Goal: Information Seeking & Learning: Learn about a topic

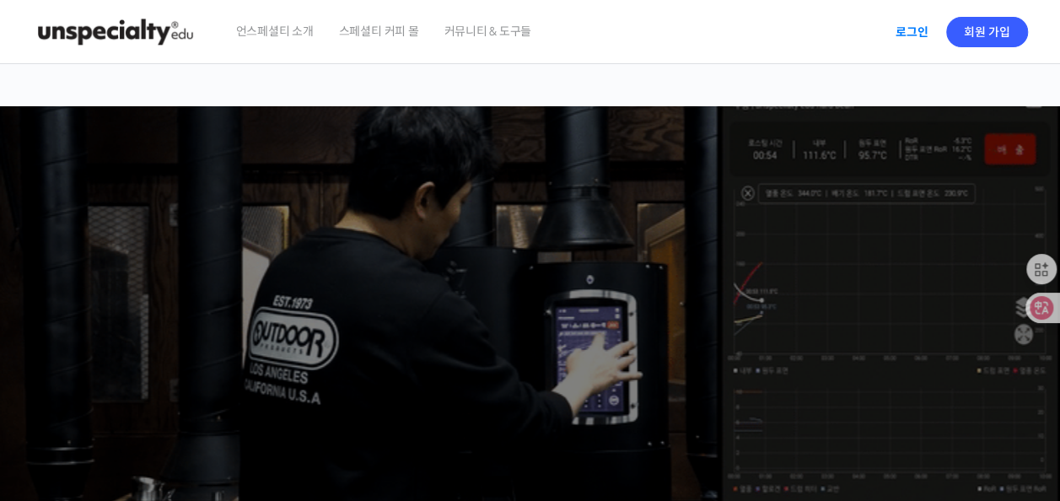
click at [922, 35] on link "로그인" at bounding box center [911, 32] width 53 height 39
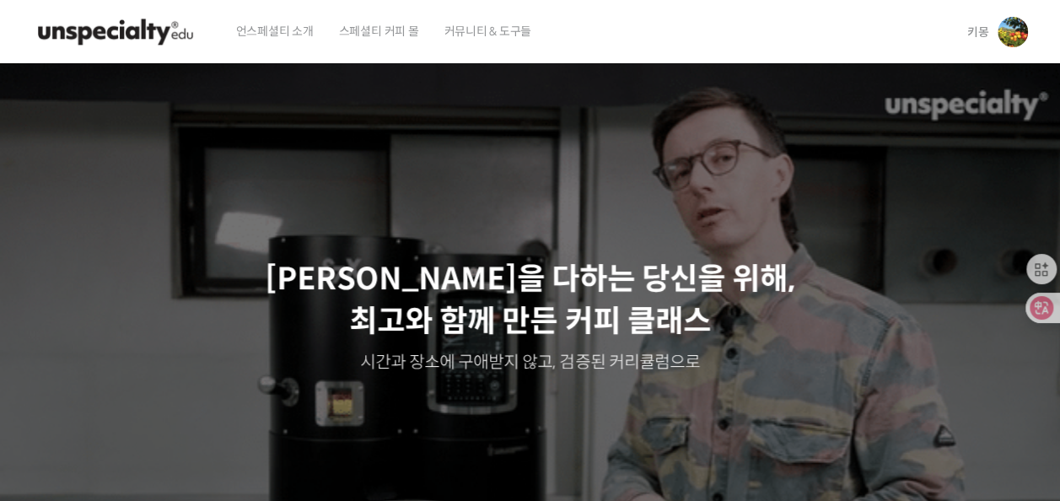
click at [766, 99] on div "Slider" at bounding box center [530, 316] width 1012 height 506
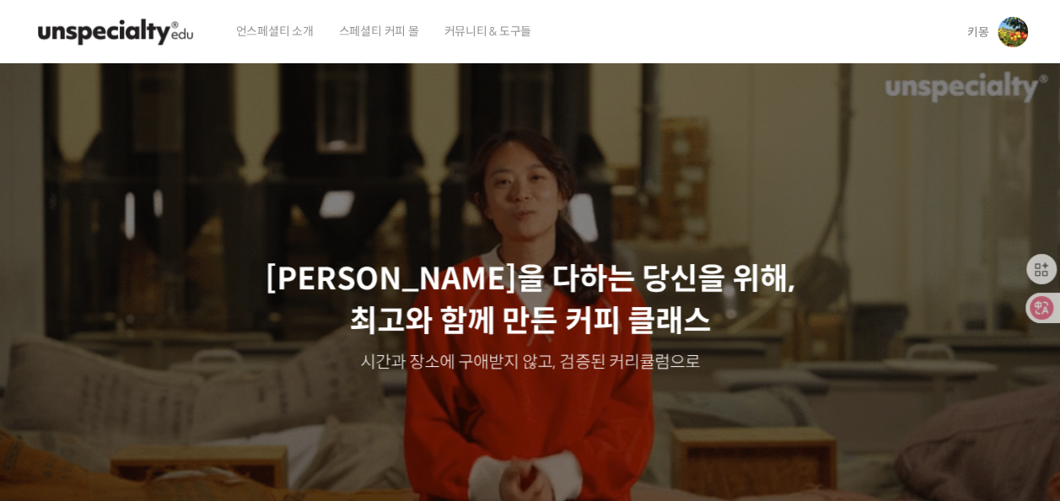
click at [973, 27] on span "키몽" at bounding box center [978, 31] width 22 height 15
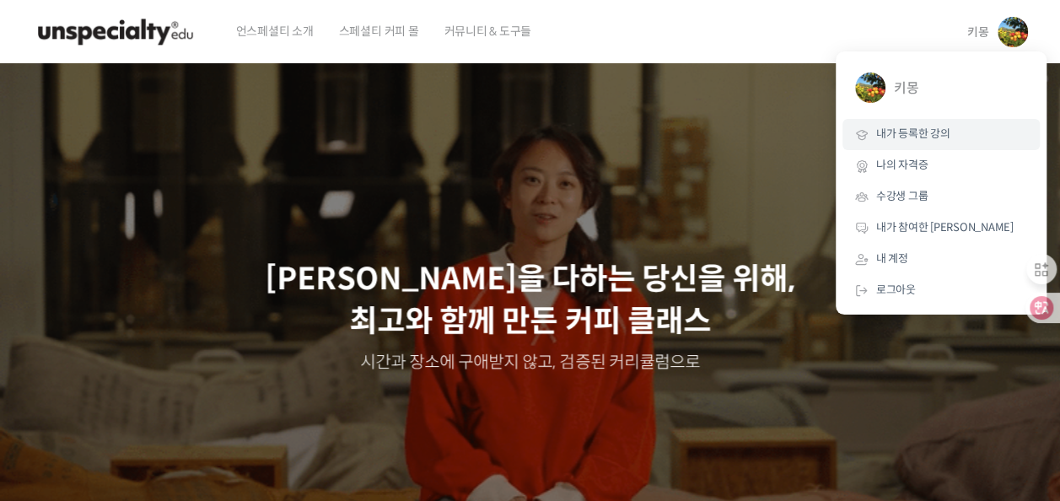
click at [923, 135] on span "내가 등록한 강의" at bounding box center [913, 133] width 74 height 14
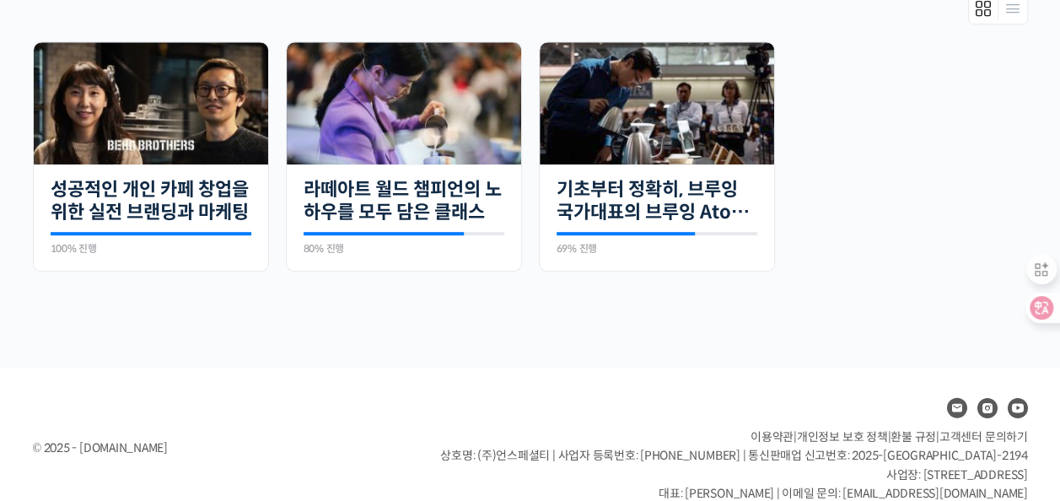
scroll to position [416, 0]
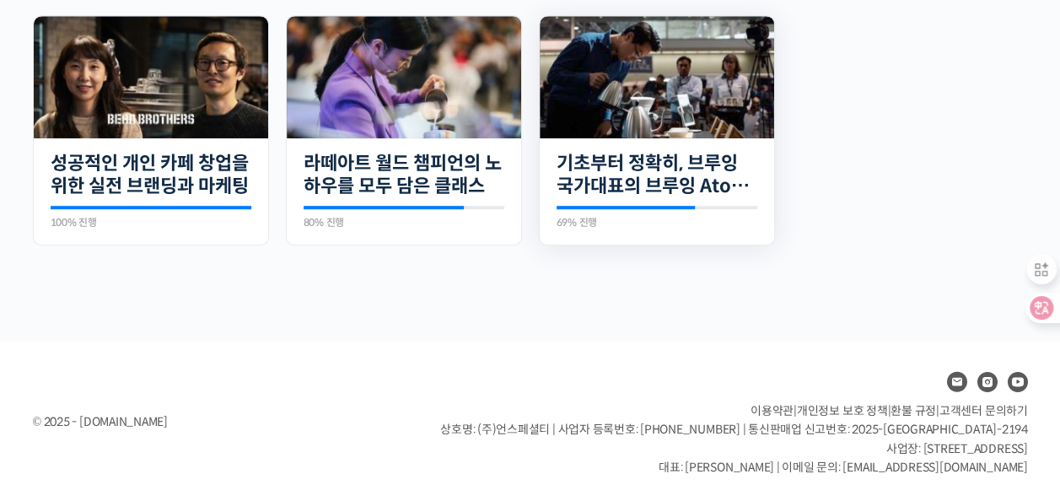
click at [612, 132] on img at bounding box center [657, 77] width 234 height 122
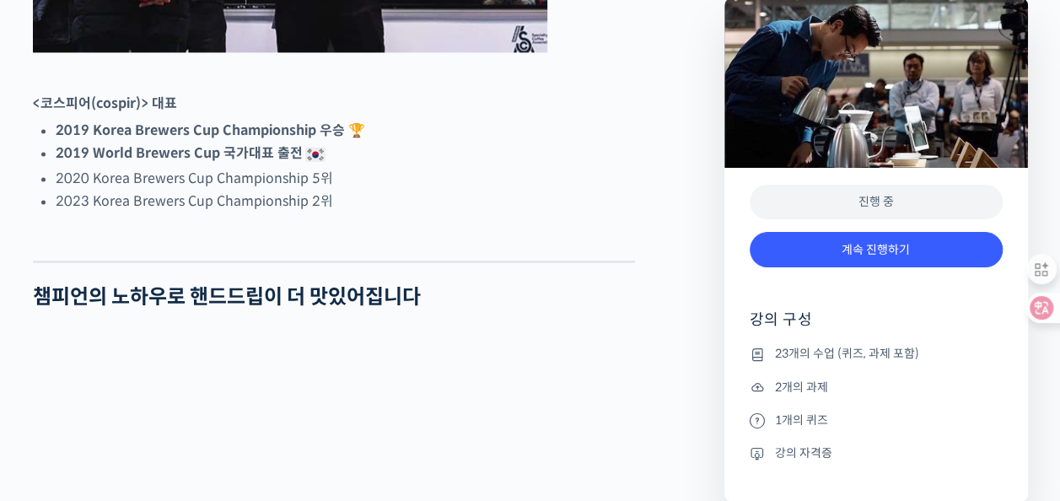
scroll to position [1349, 0]
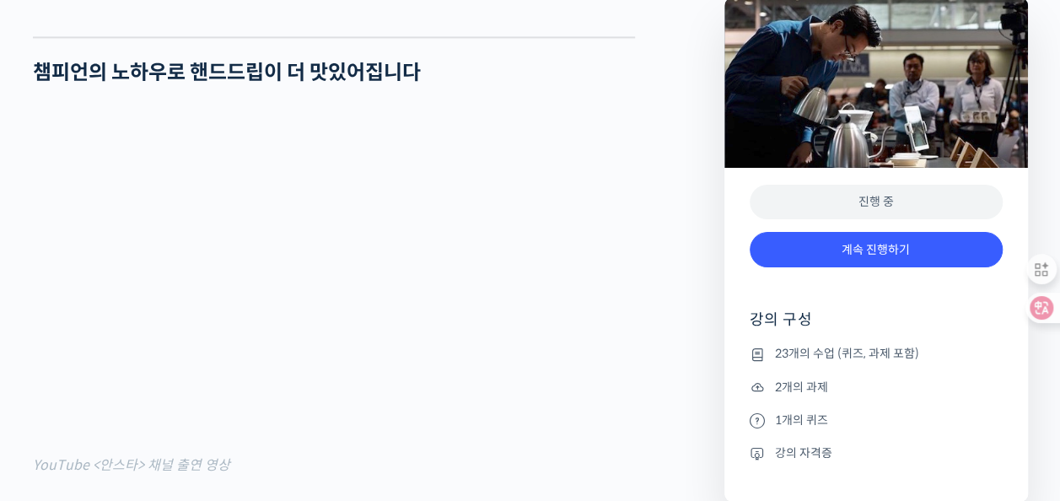
click at [792, 324] on h4 "강의 구성" at bounding box center [876, 326] width 253 height 34
click at [828, 207] on div "진행 중" at bounding box center [876, 202] width 253 height 35
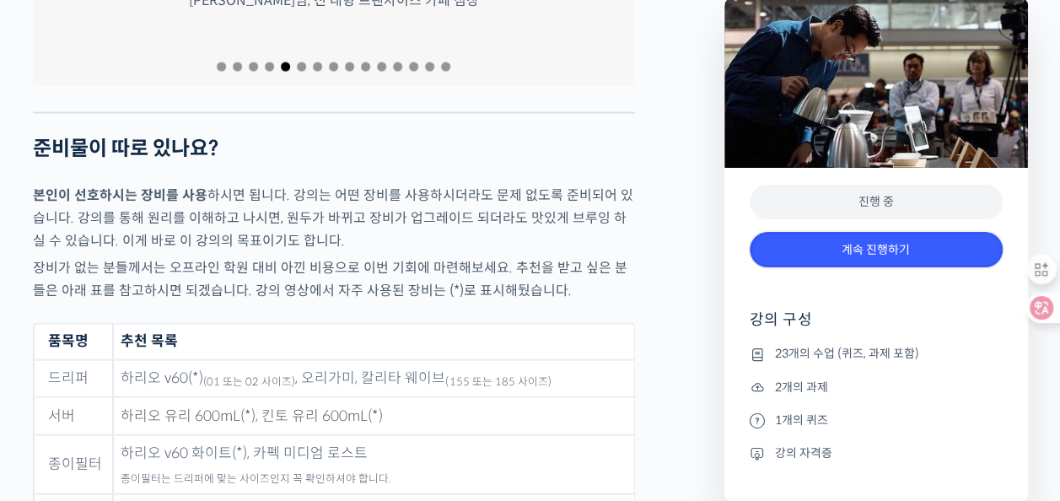
scroll to position [8431, 0]
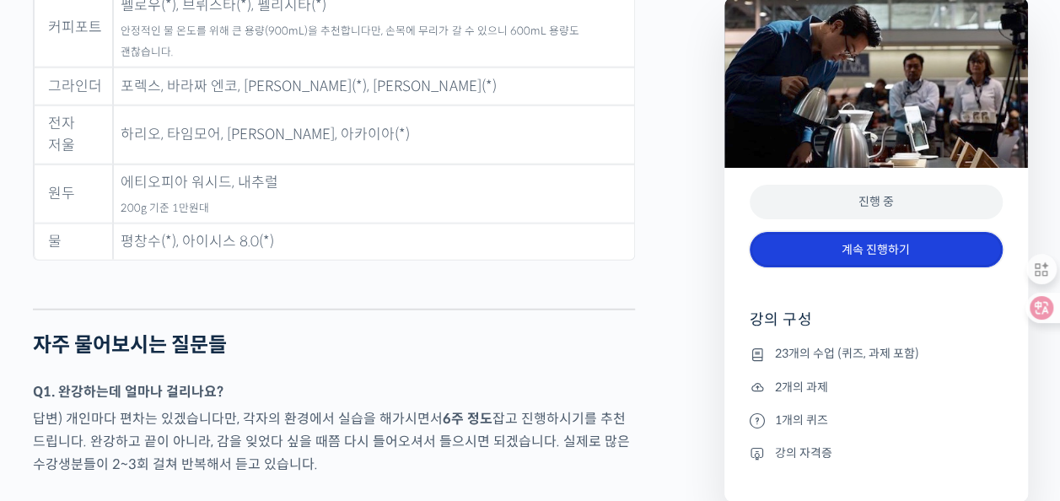
click at [867, 240] on link "계속 진행하기" at bounding box center [876, 250] width 253 height 36
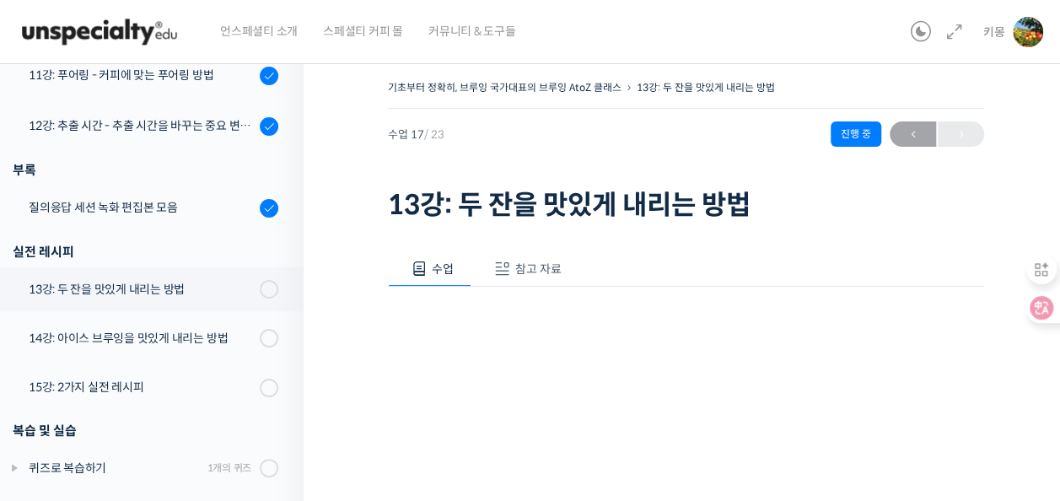
scroll to position [1012, 0]
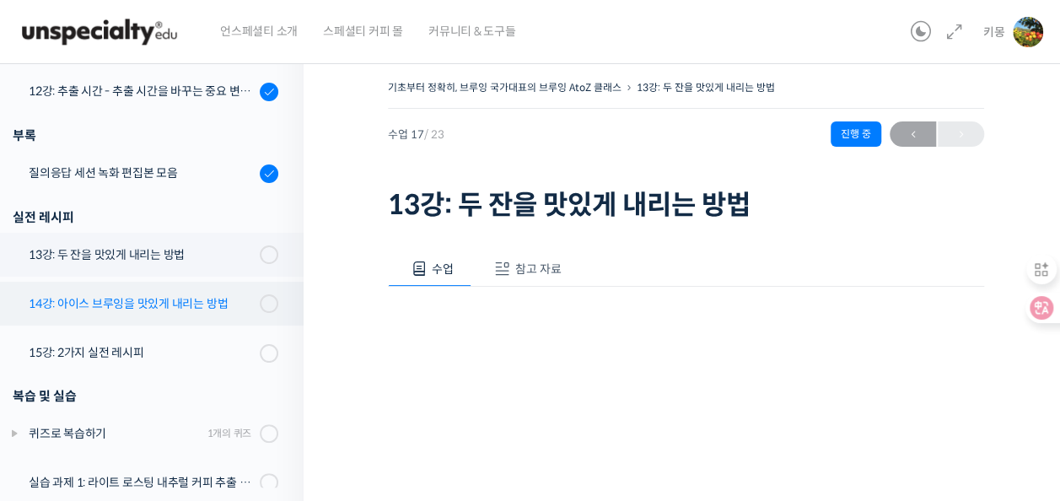
click at [135, 298] on div "14강: 아이스 브루잉을 맛있게 내리는 방법" at bounding box center [142, 303] width 226 height 19
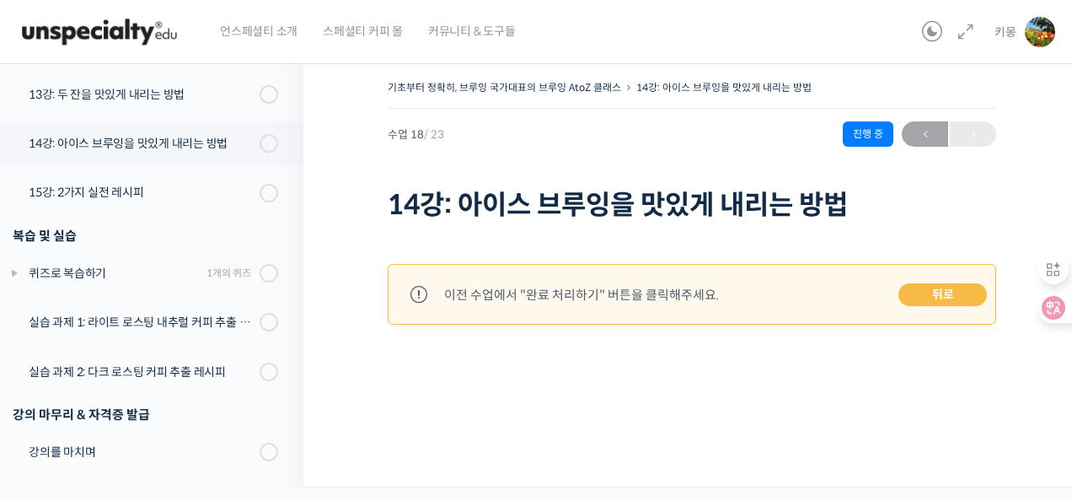
click at [938, 296] on link "뒤로" at bounding box center [943, 295] width 89 height 24
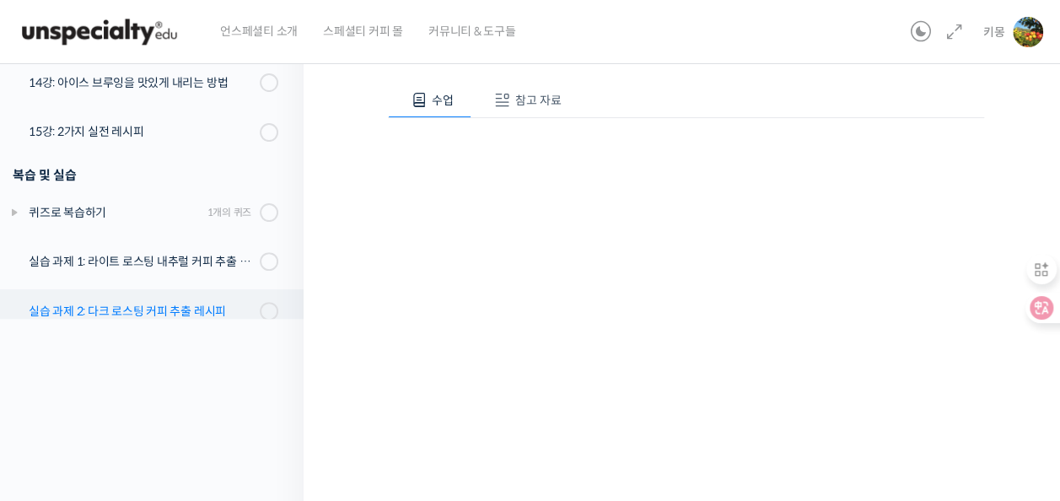
scroll to position [980, 0]
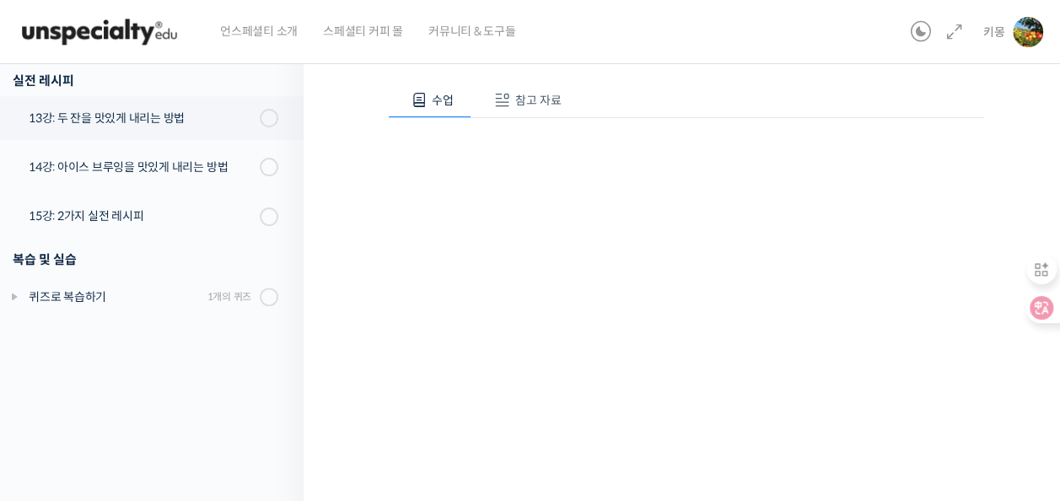
click at [978, 120] on div "영상이 끊기[DEMOGRAPHIC_DATA] 여기를 클릭해주세요" at bounding box center [686, 320] width 596 height 404
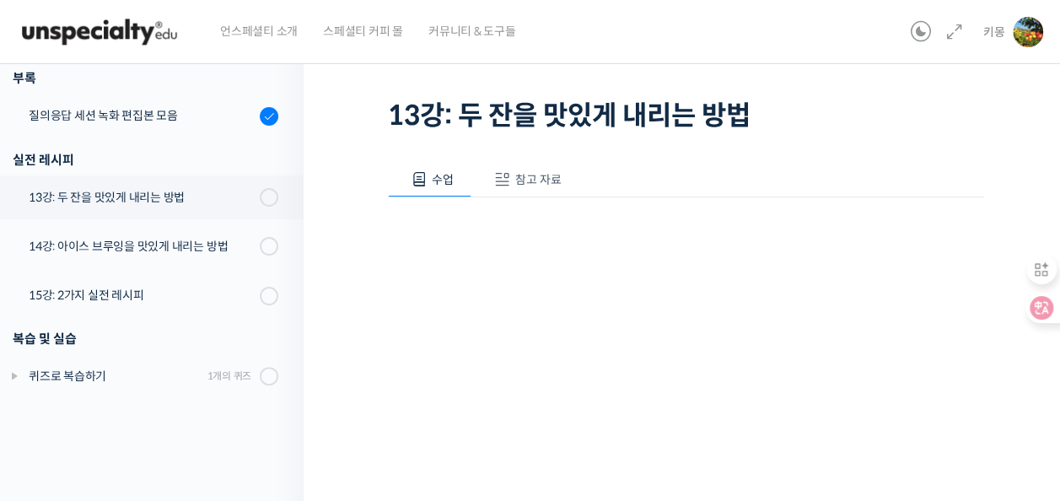
scroll to position [84, 0]
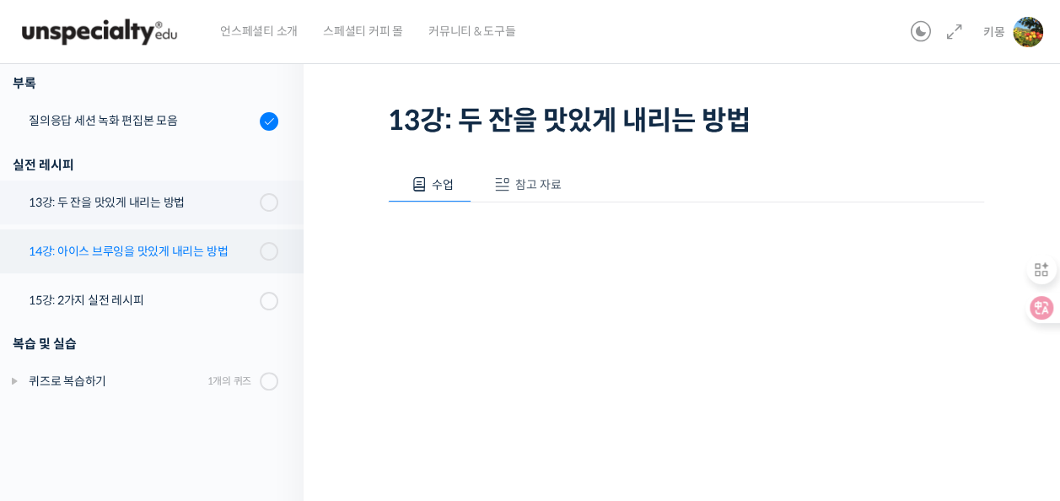
click at [145, 253] on div "14강: 아이스 브루잉을 맛있게 내리는 방법" at bounding box center [142, 251] width 226 height 19
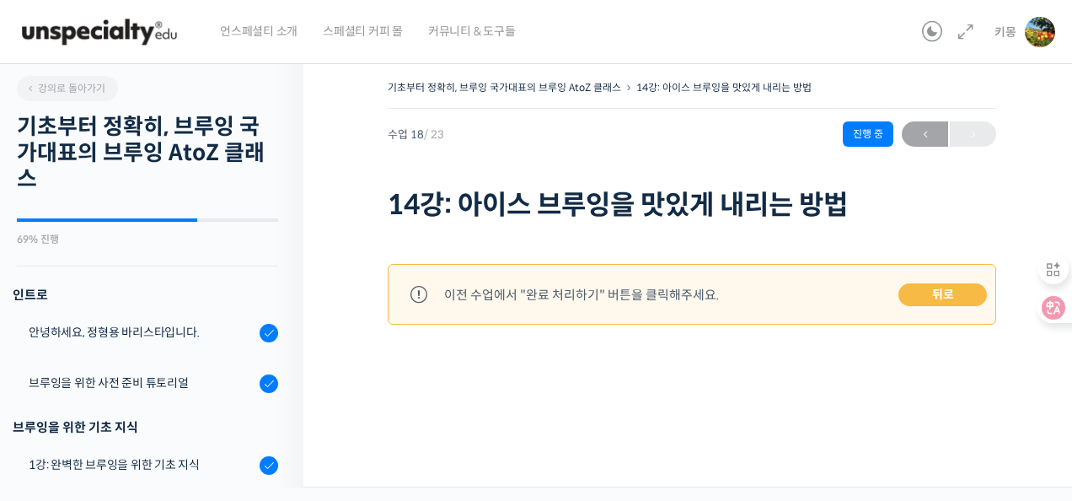
scroll to position [1172, 0]
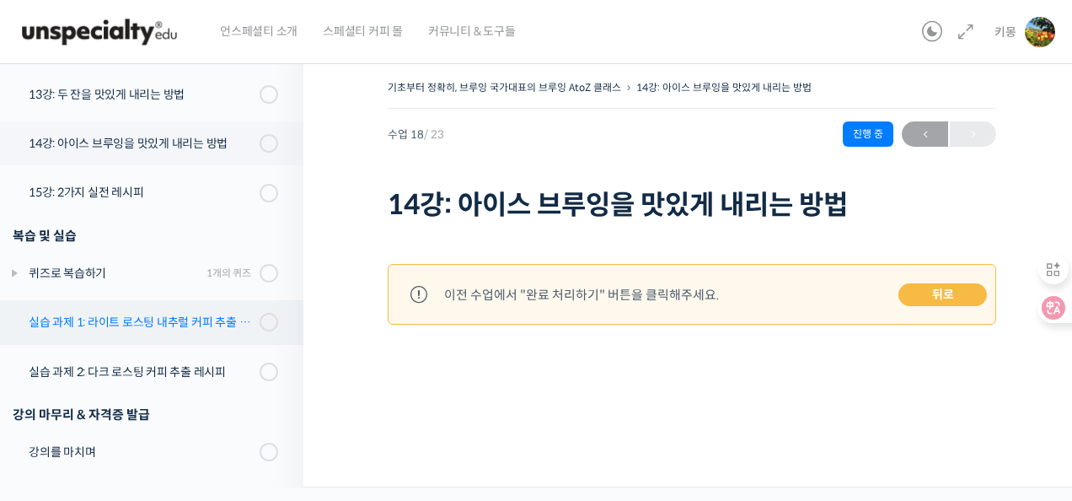
click at [101, 320] on div "실습 과제 1: 라이트 로스팅 내추럴 커피 추출 레시피" at bounding box center [142, 322] width 226 height 19
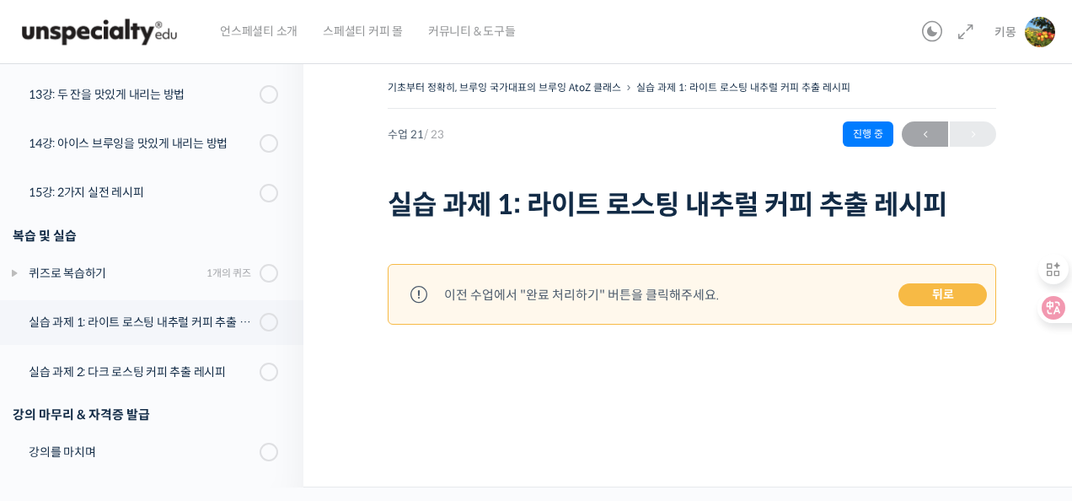
click at [920, 288] on link "뒤로" at bounding box center [943, 295] width 89 height 24
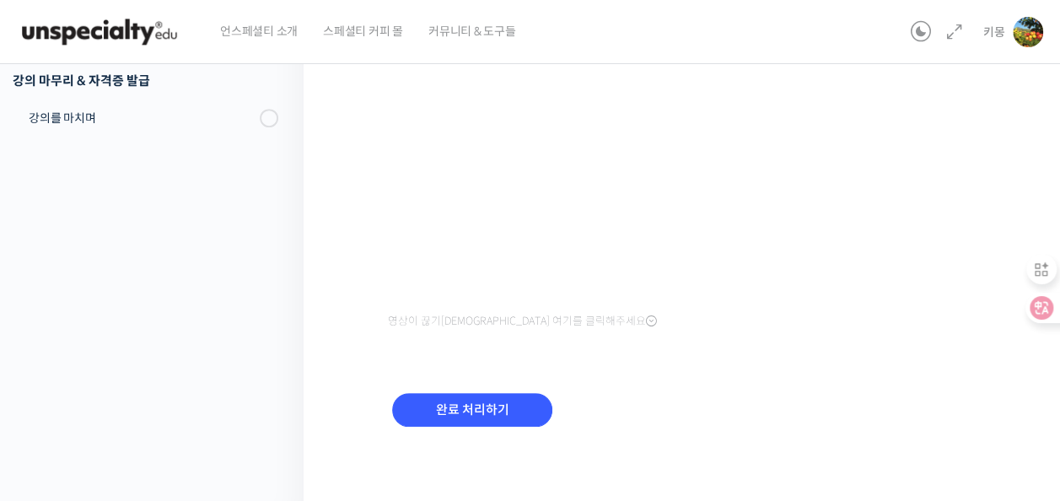
scroll to position [360, 0]
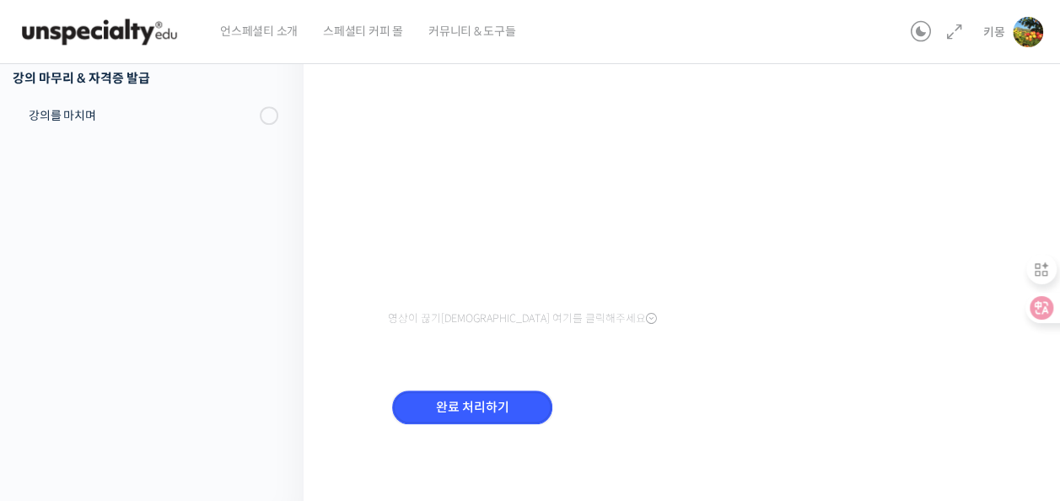
click at [524, 395] on input "완료 처리하기" at bounding box center [472, 407] width 160 height 35
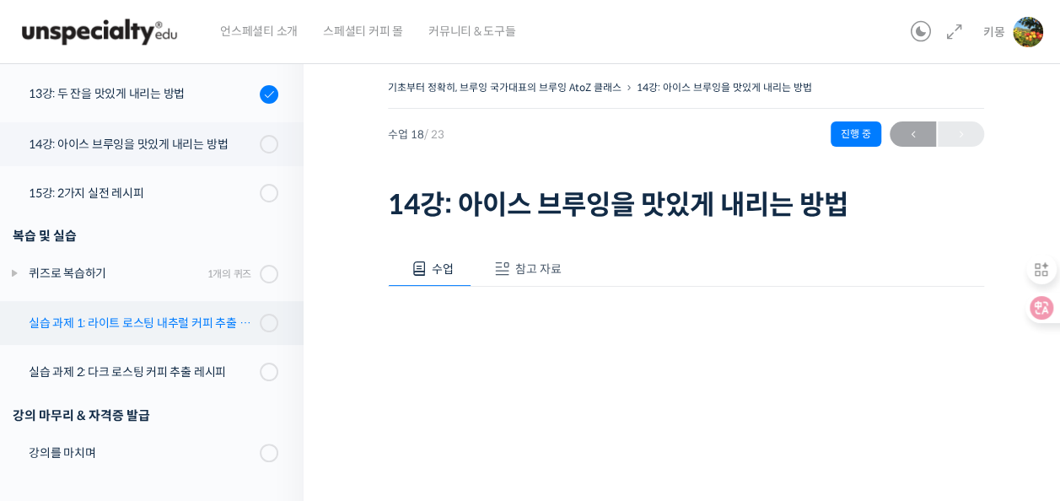
click at [170, 327] on div "실습 과제 1: 라이트 로스팅 내추럴 커피 추출 레시피" at bounding box center [142, 323] width 226 height 19
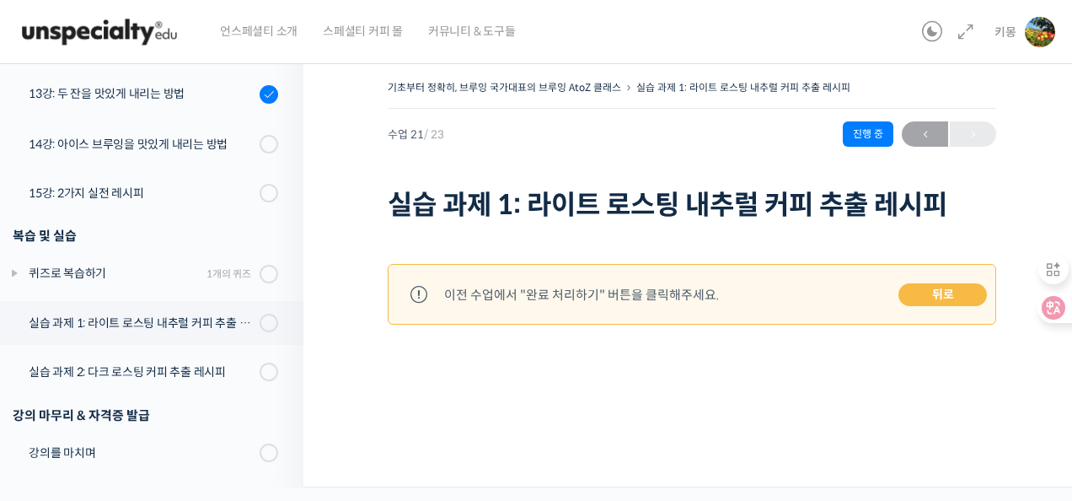
click at [919, 291] on link "뒤로" at bounding box center [943, 295] width 89 height 24
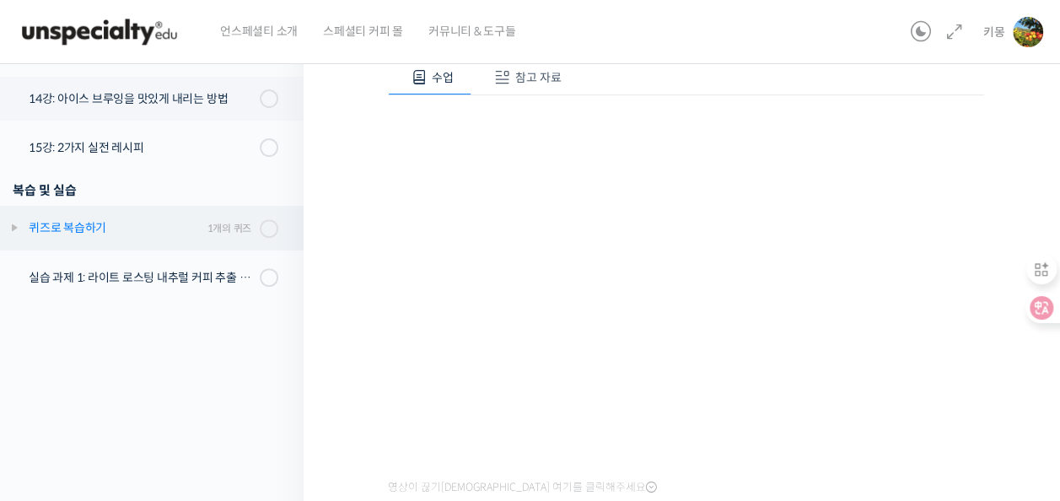
scroll to position [1004, 0]
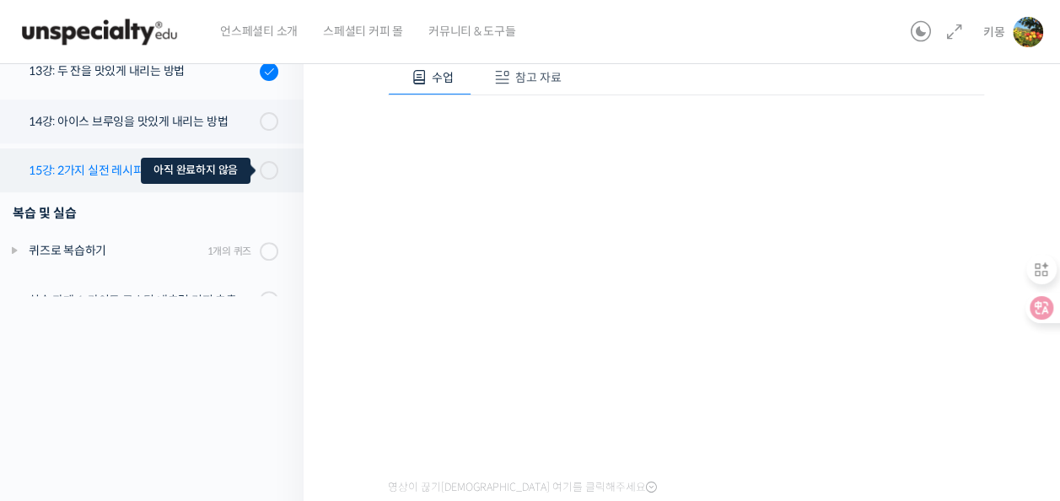
click at [269, 166] on span at bounding box center [273, 170] width 9 height 19
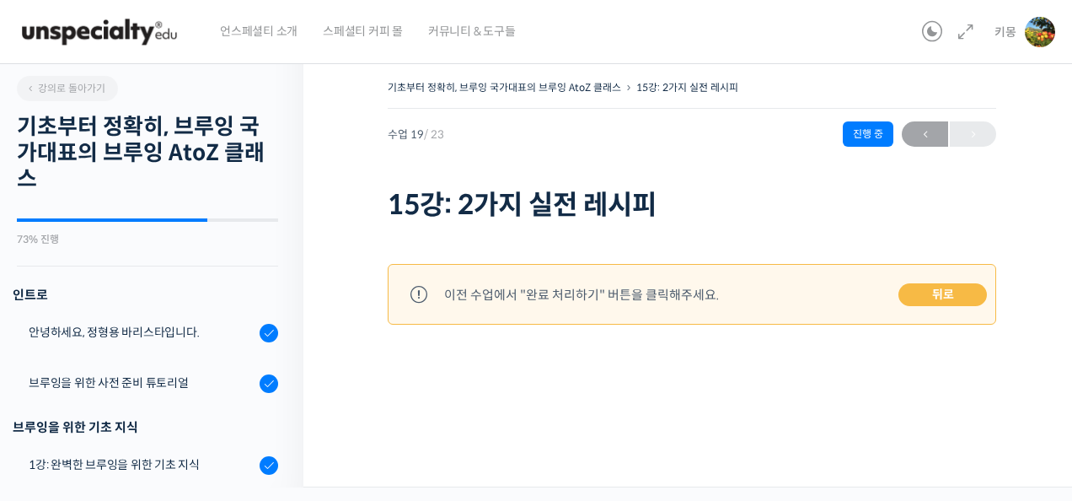
click at [955, 296] on link "뒤로" at bounding box center [943, 295] width 89 height 24
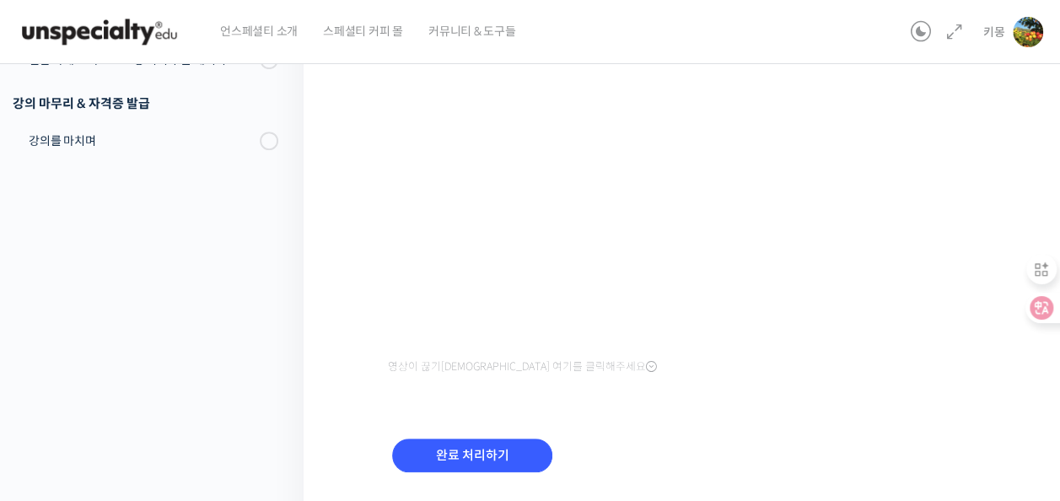
scroll to position [360, 0]
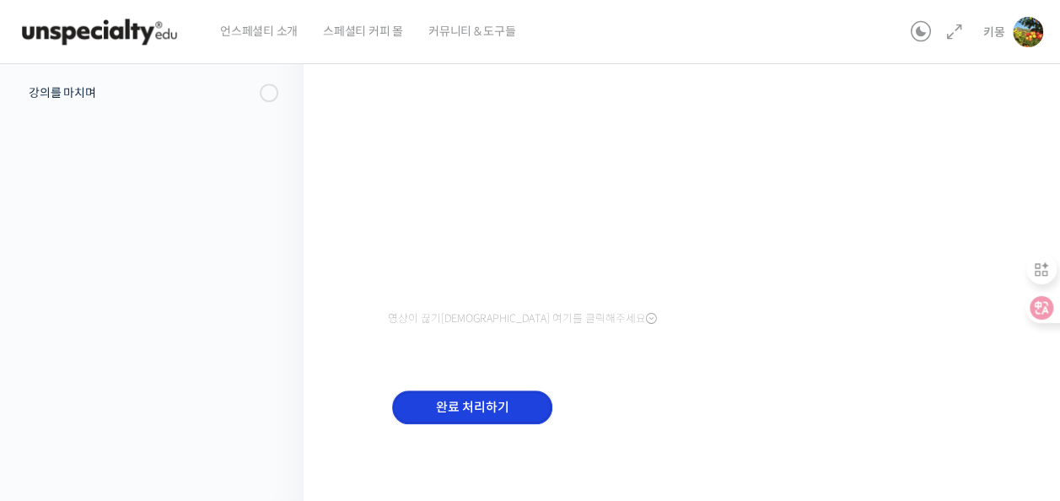
click at [516, 398] on input "완료 처리하기" at bounding box center [472, 407] width 160 height 35
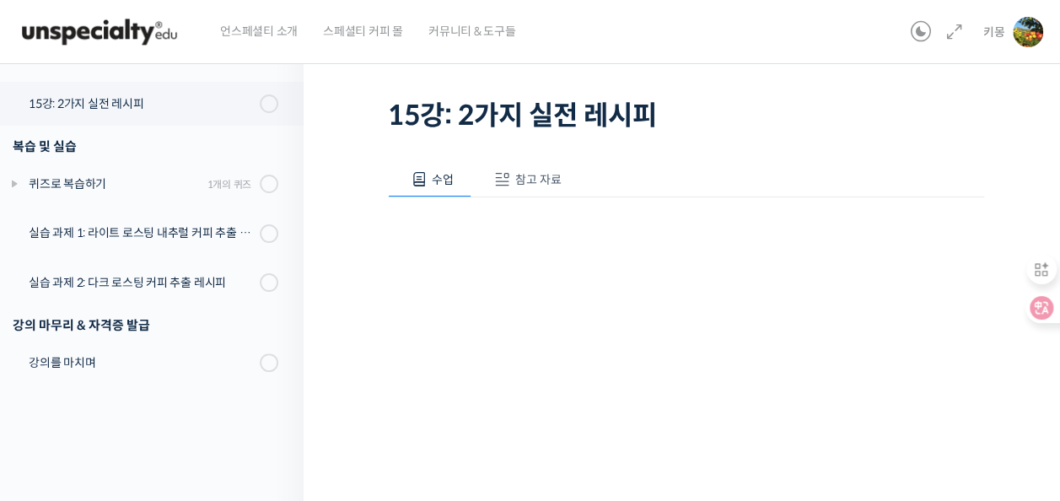
scroll to position [253, 0]
